Goal: Task Accomplishment & Management: Manage account settings

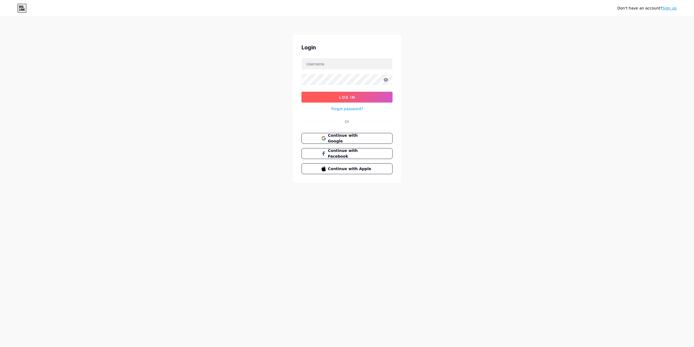
click at [357, 94] on button "Log In" at bounding box center [347, 97] width 91 height 11
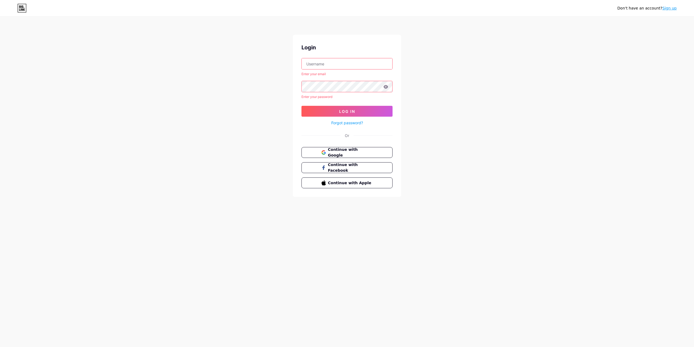
click at [353, 62] on input "text" at bounding box center [347, 63] width 91 height 11
type input "[EMAIL_ADDRESS][DOMAIN_NAME]"
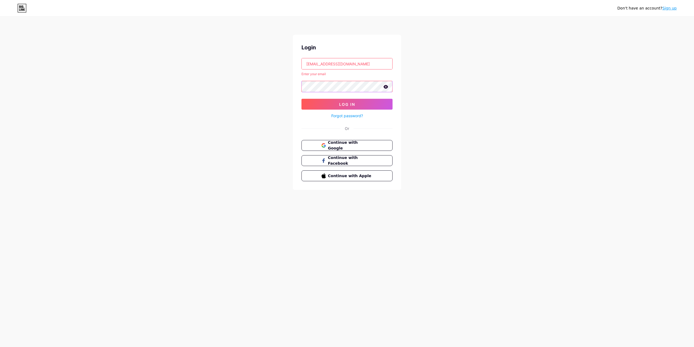
click at [302, 99] on button "Log In" at bounding box center [347, 104] width 91 height 11
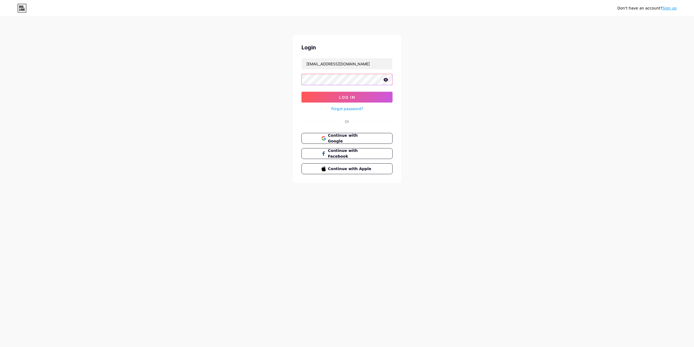
click at [302, 92] on button "Log In" at bounding box center [347, 97] width 91 height 11
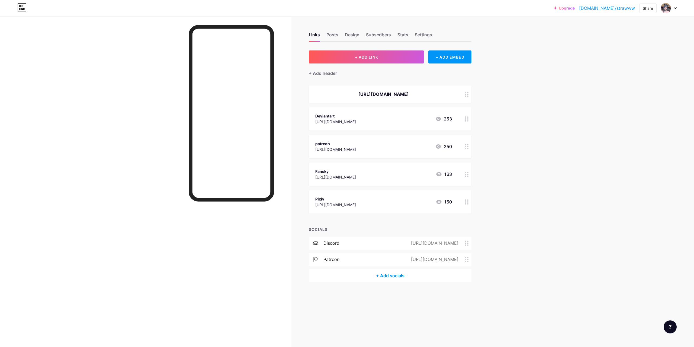
click at [411, 150] on div "patreon [URL][DOMAIN_NAME] 250" at bounding box center [383, 146] width 137 height 12
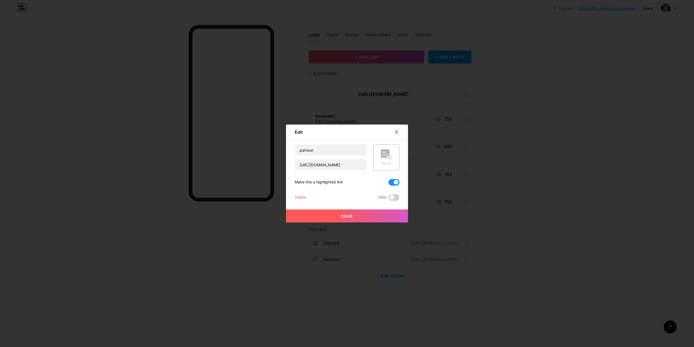
click at [300, 196] on div "Delete" at bounding box center [300, 197] width 11 height 7
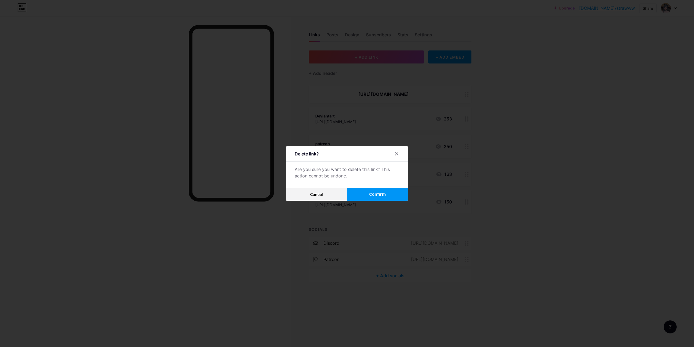
click at [373, 194] on span "Confirm" at bounding box center [377, 194] width 17 height 6
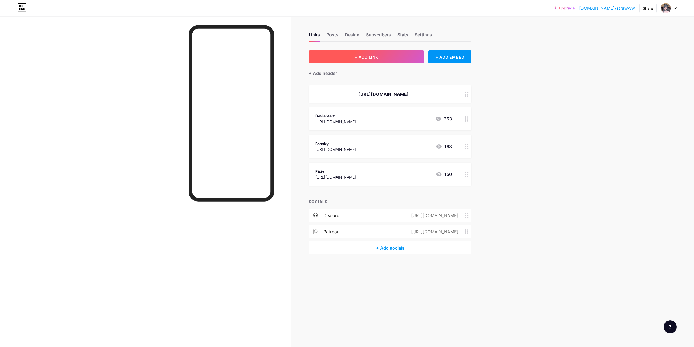
click at [392, 60] on button "+ ADD LINK" at bounding box center [366, 56] width 115 height 13
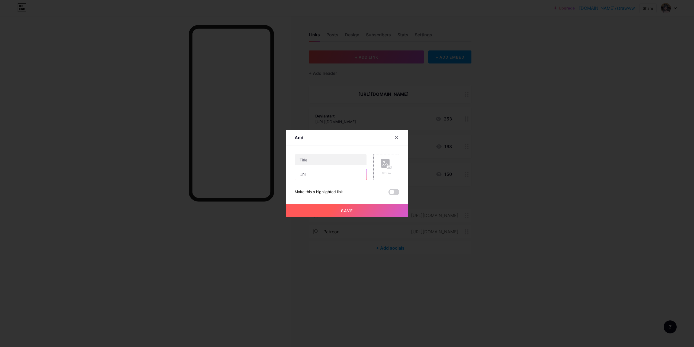
click at [322, 179] on input "text" at bounding box center [331, 174] width 72 height 11
paste input "[URL][DOMAIN_NAME]"
type input "[URL][DOMAIN_NAME]"
click at [349, 175] on input "[URL][DOMAIN_NAME]" at bounding box center [331, 174] width 72 height 11
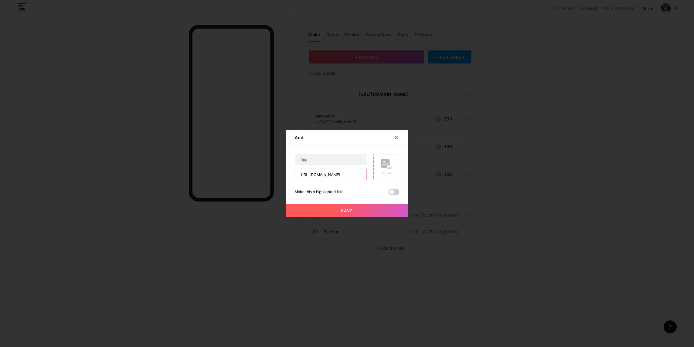
click at [349, 175] on input "[URL][DOMAIN_NAME]" at bounding box center [331, 174] width 72 height 11
paste input "[URL][DOMAIN_NAME]"
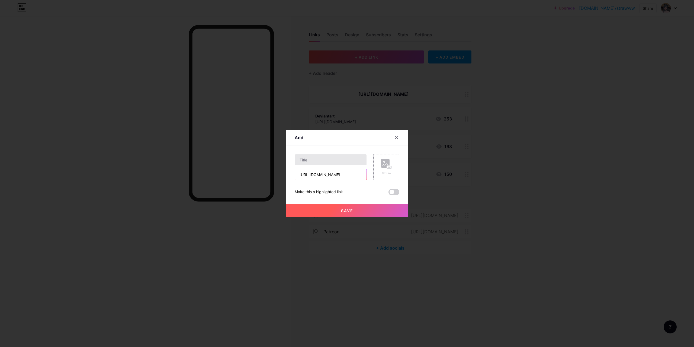
type input "[URL][DOMAIN_NAME]"
click at [336, 162] on input "text" at bounding box center [331, 159] width 72 height 11
drag, startPoint x: 313, startPoint y: 176, endPoint x: 337, endPoint y: 176, distance: 23.6
click at [337, 176] on input "[URL][DOMAIN_NAME]" at bounding box center [331, 174] width 72 height 11
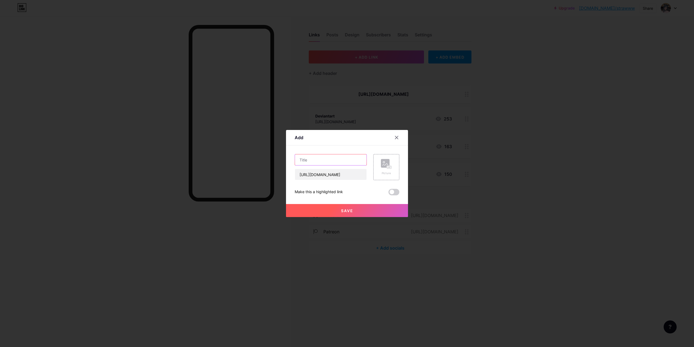
click at [346, 162] on input "text" at bounding box center [331, 159] width 72 height 11
paste input "subscribestar"
type input "subscribestar"
click at [357, 207] on button "Save" at bounding box center [347, 210] width 122 height 13
